Goal: Unclear

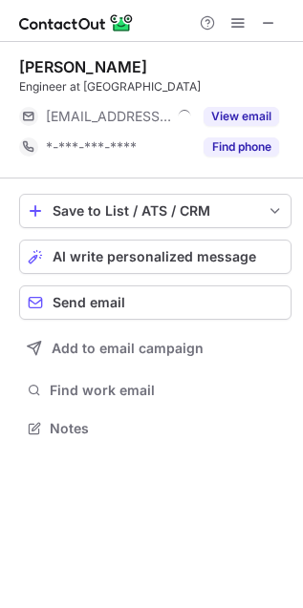
scroll to position [415, 303]
click at [263, 19] on span at bounding box center [268, 22] width 15 height 15
